Goal: Task Accomplishment & Management: Manage account settings

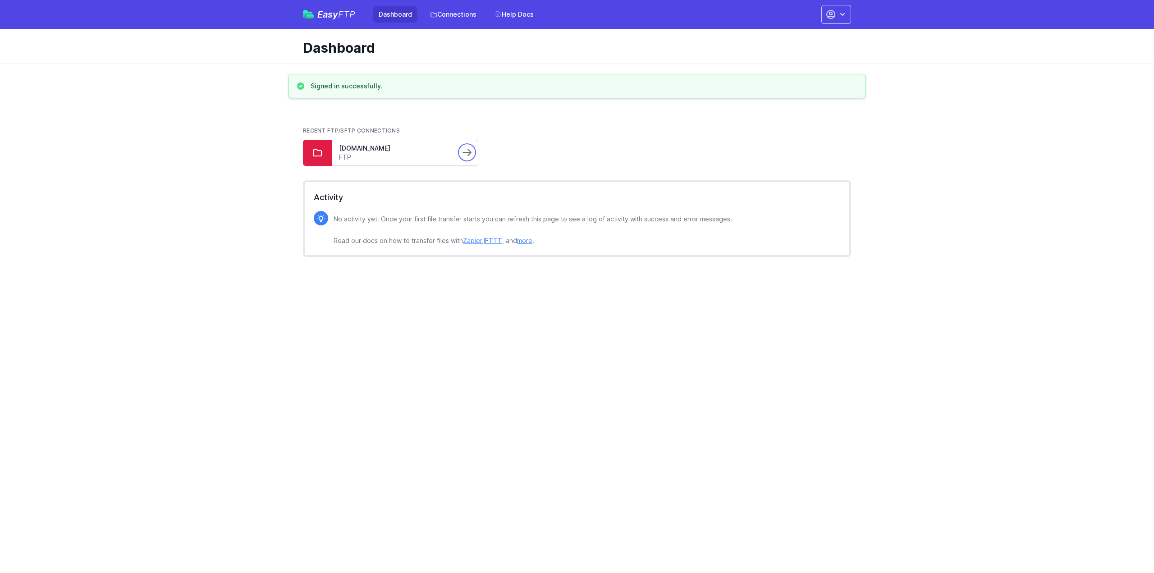
click at [462, 156] on icon at bounding box center [467, 152] width 11 height 11
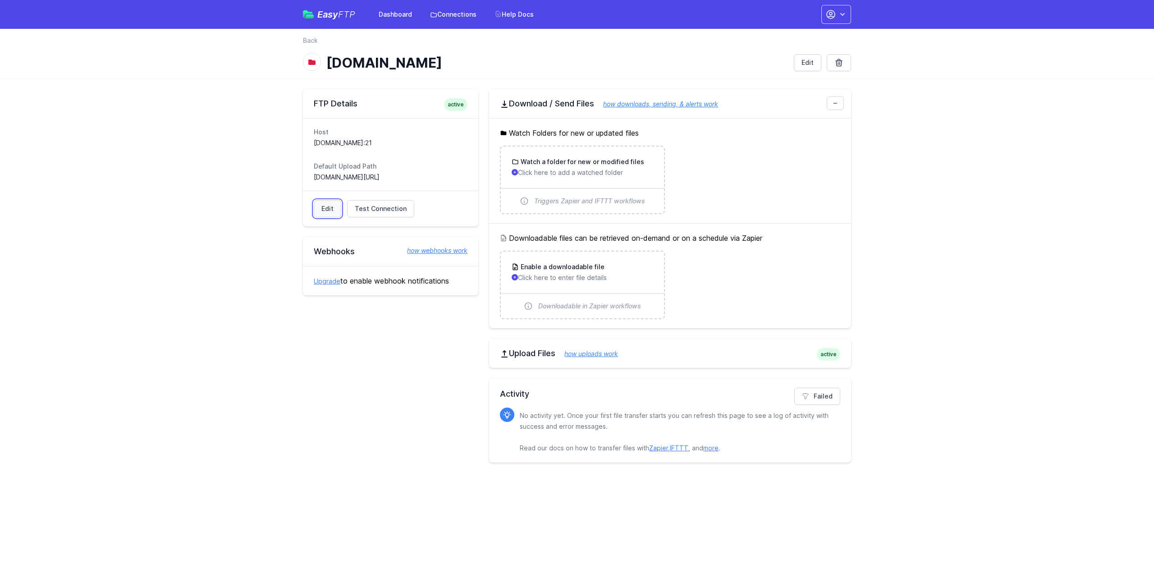
click at [335, 205] on link "Edit" at bounding box center [327, 208] width 27 height 17
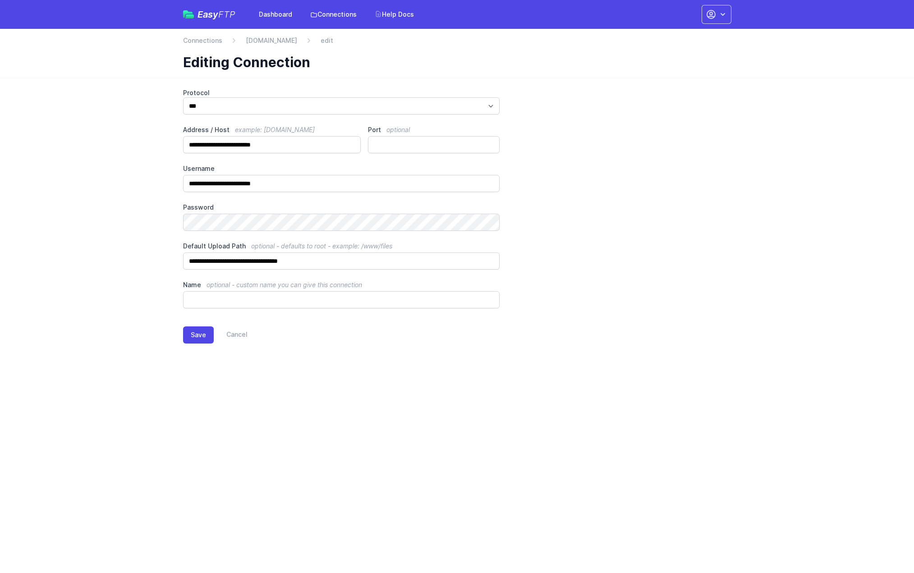
click at [532, 369] on html "Easy FTP Dashboard Connections Help Docs Account Settings Your Profile Contact …" at bounding box center [457, 184] width 914 height 369
click at [267, 41] on link "[DOMAIN_NAME]" at bounding box center [271, 40] width 51 height 9
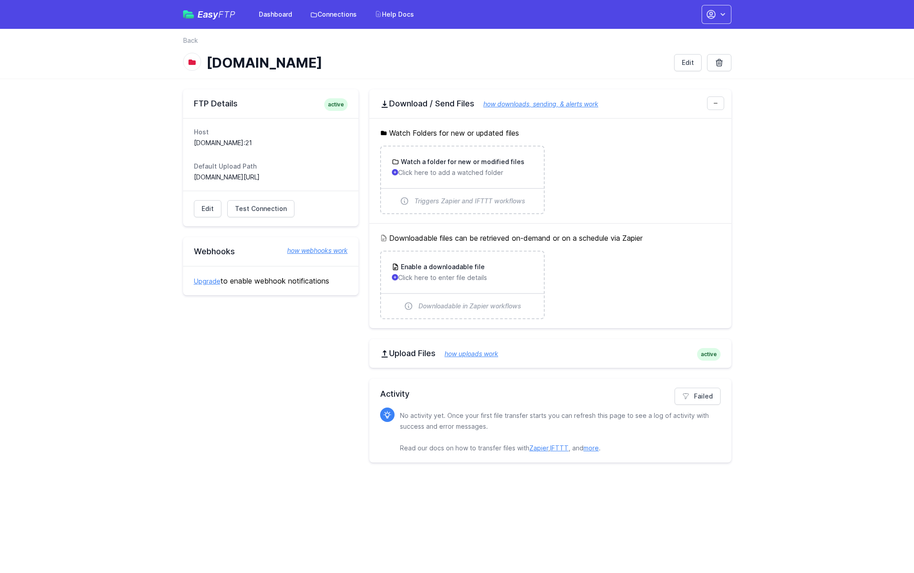
click at [410, 350] on h2 "Upload Files how uploads work" at bounding box center [550, 353] width 340 height 11
click at [280, 19] on link "Dashboard" at bounding box center [275, 14] width 44 height 16
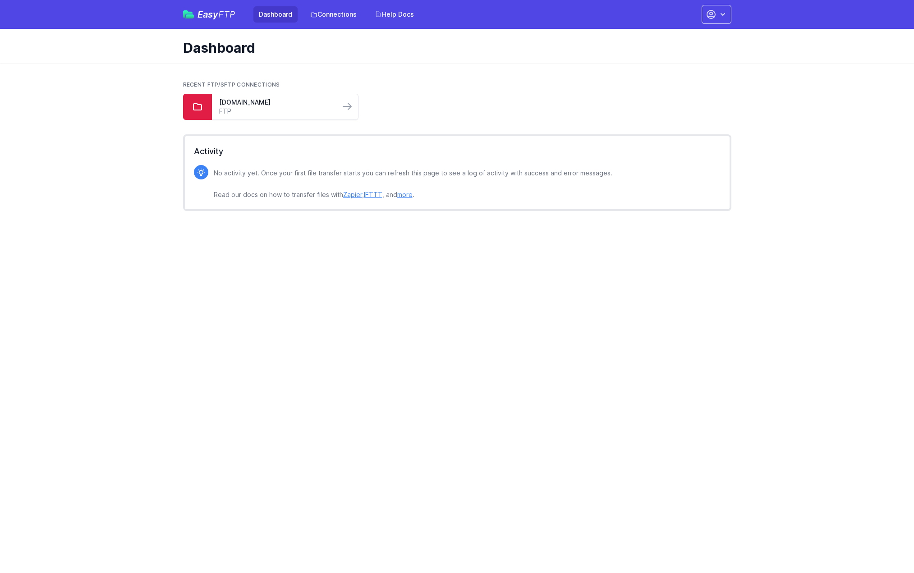
click at [349, 3] on div "Easy FTP Dashboard Connections Help Docs Account Settings Your Profile Contact …" at bounding box center [457, 14] width 548 height 29
click at [344, 15] on link "Connections" at bounding box center [333, 14] width 57 height 16
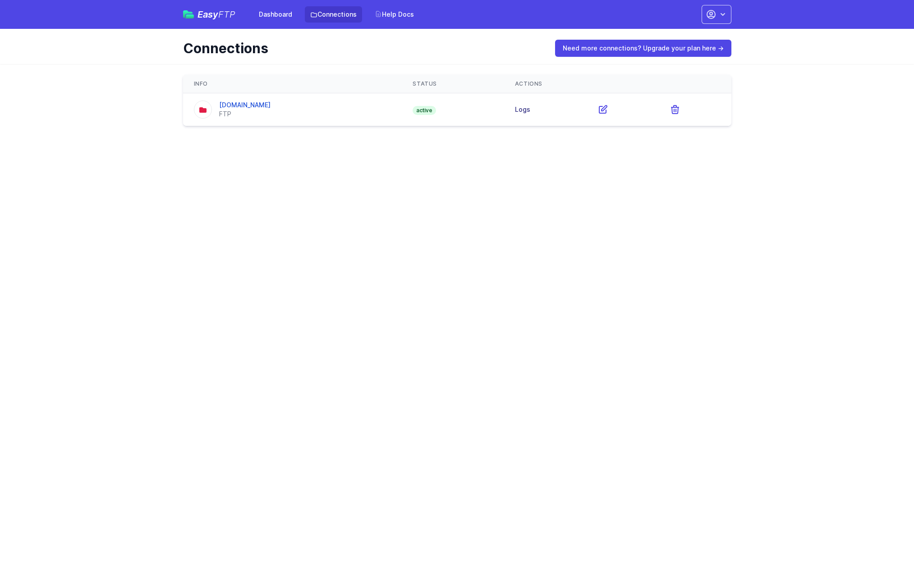
click at [530, 106] on link "Logs" at bounding box center [522, 109] width 15 height 8
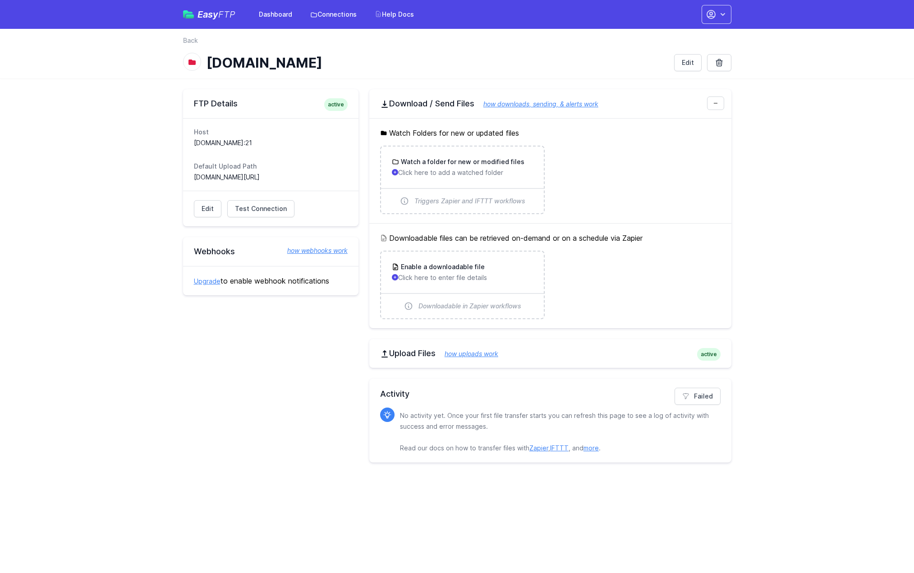
drag, startPoint x: 194, startPoint y: 177, endPoint x: 313, endPoint y: 178, distance: 119.0
click at [313, 178] on dd "ped.marketingincredibile.it/public_html" at bounding box center [271, 177] width 154 height 9
copy dd "ped.marketingincredibile.it/public_html"
